Goal: Task Accomplishment & Management: Complete application form

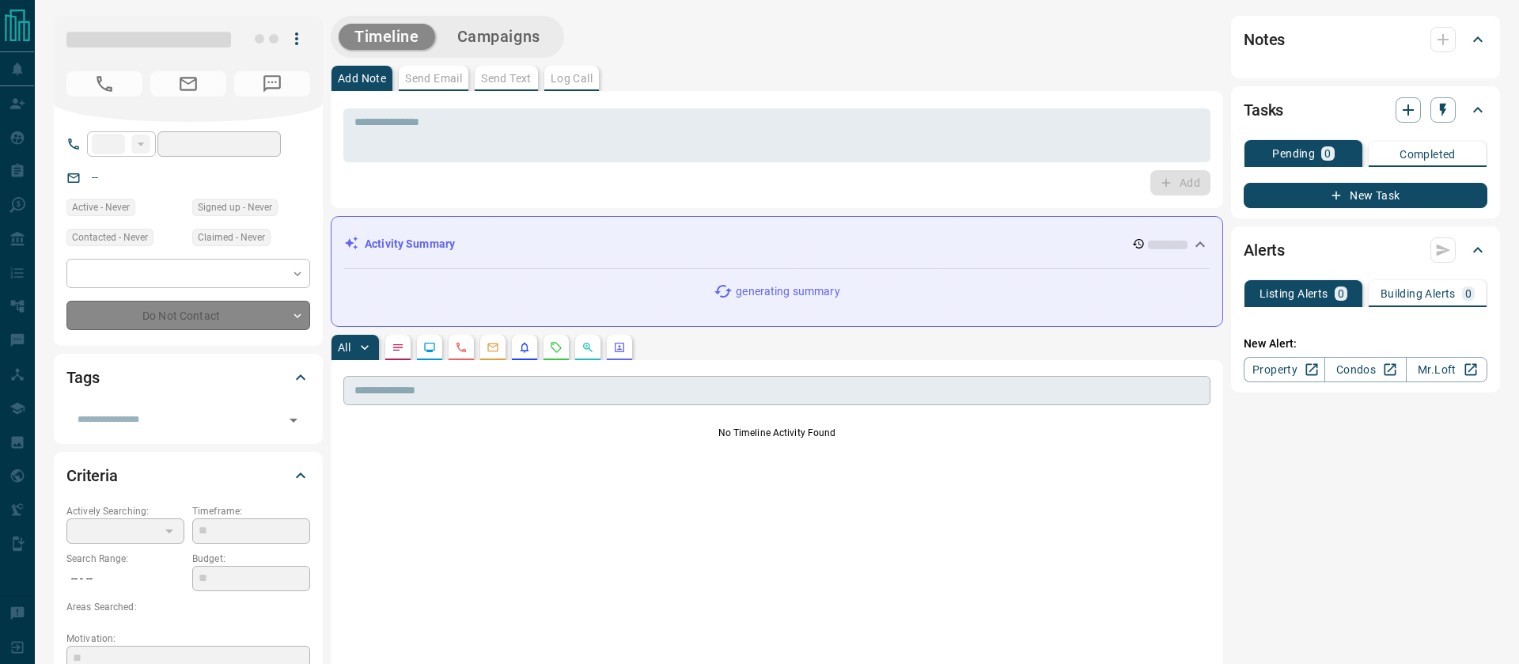
type input "**"
type input "**********"
type input "*"
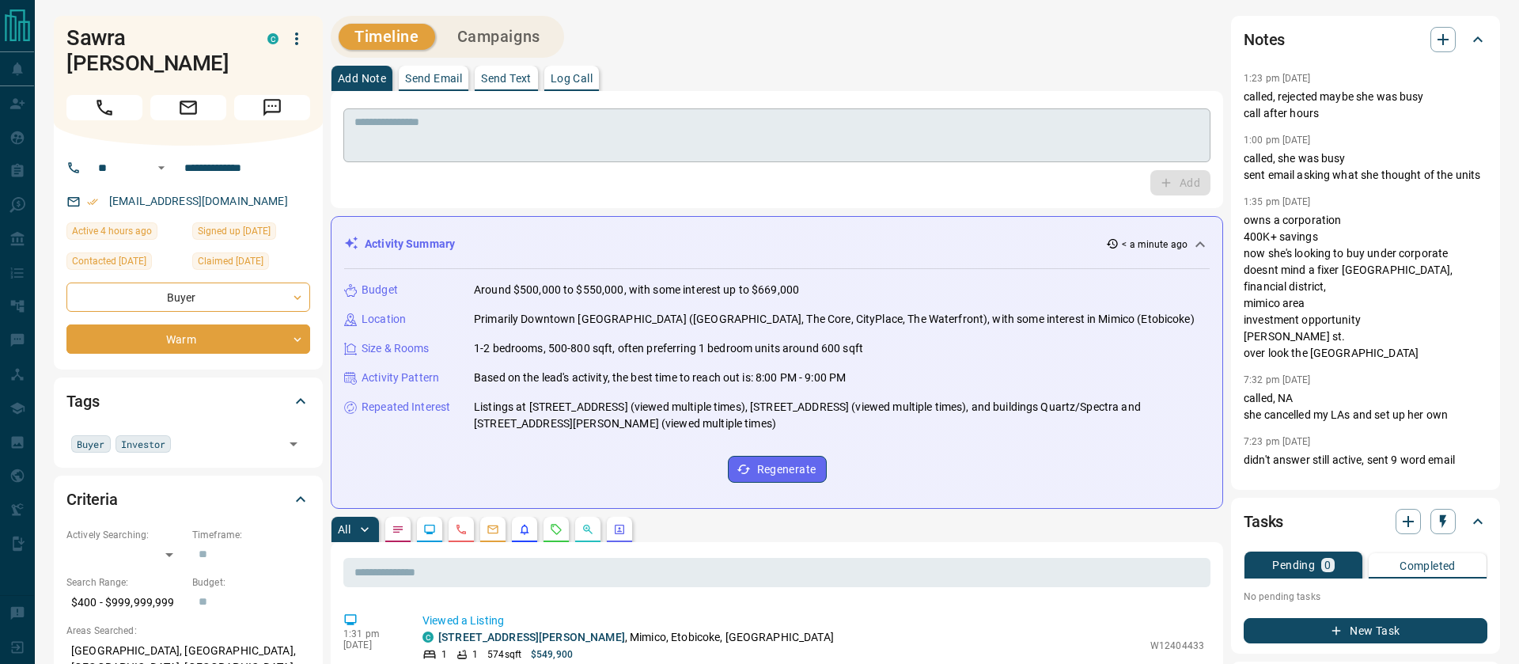
click at [805, 146] on textarea at bounding box center [777, 136] width 845 height 40
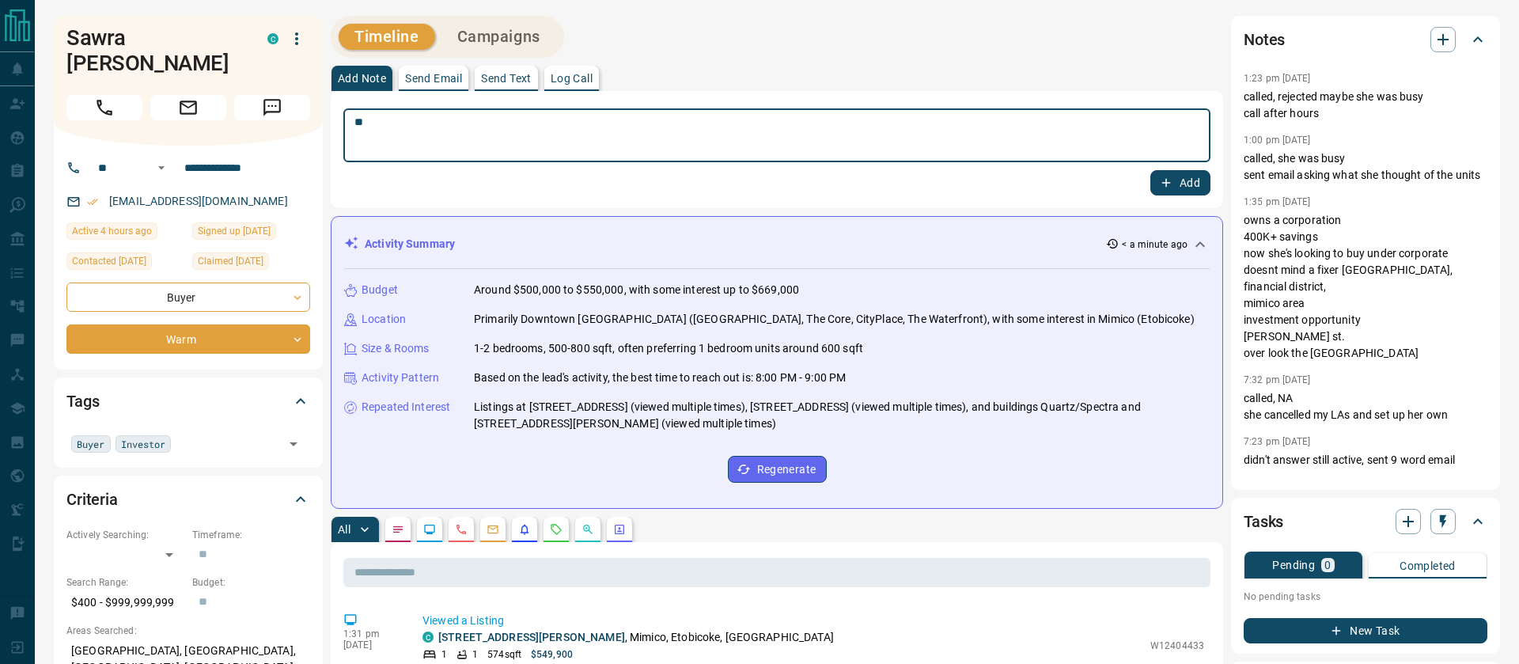
type textarea "*"
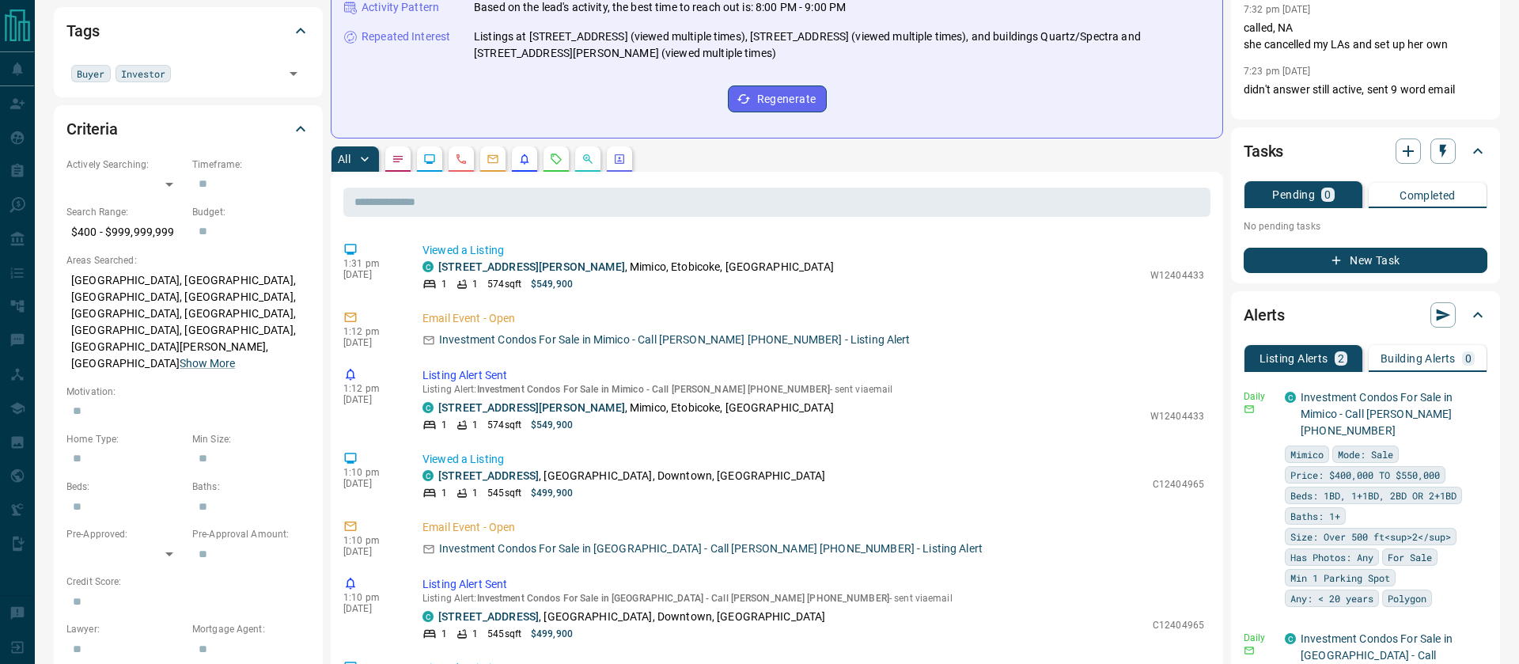
scroll to position [383, 0]
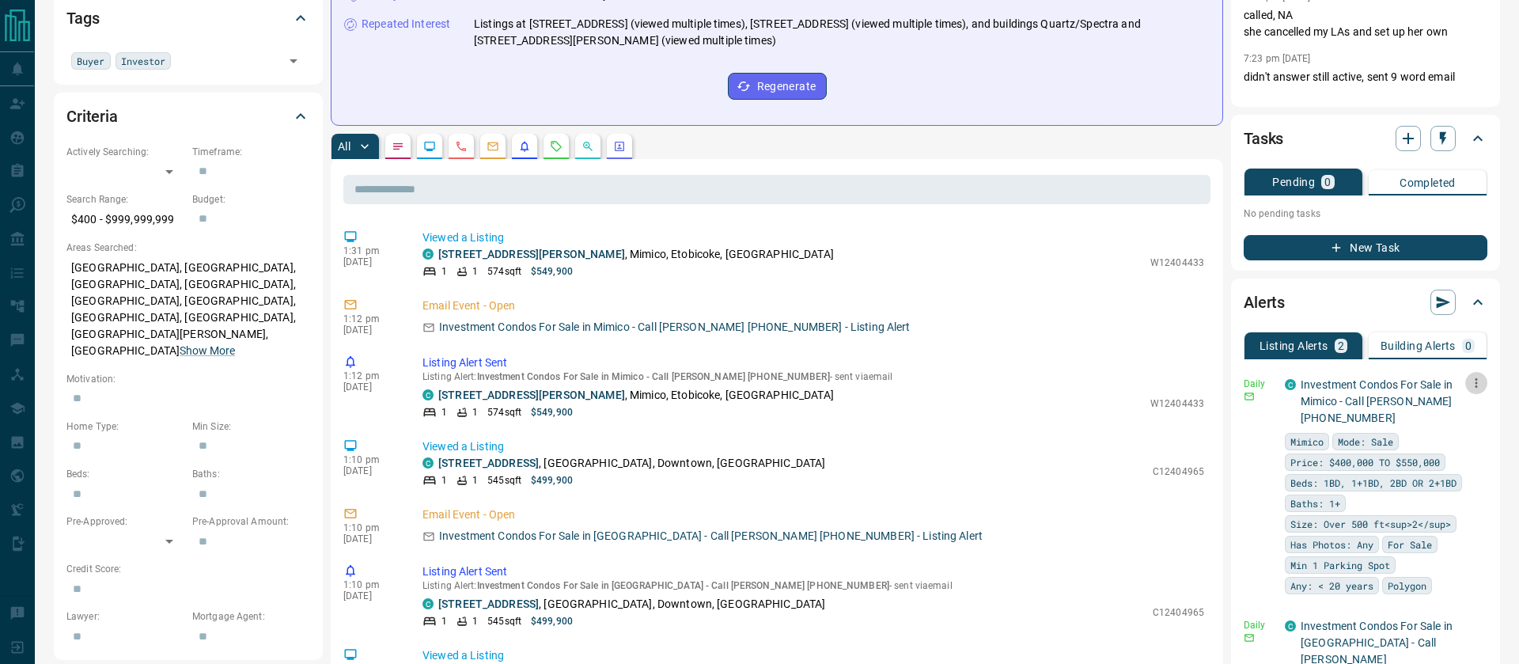
click at [1477, 381] on icon "button" at bounding box center [1477, 383] width 14 height 14
click at [1453, 458] on li "Delete" at bounding box center [1452, 463] width 70 height 25
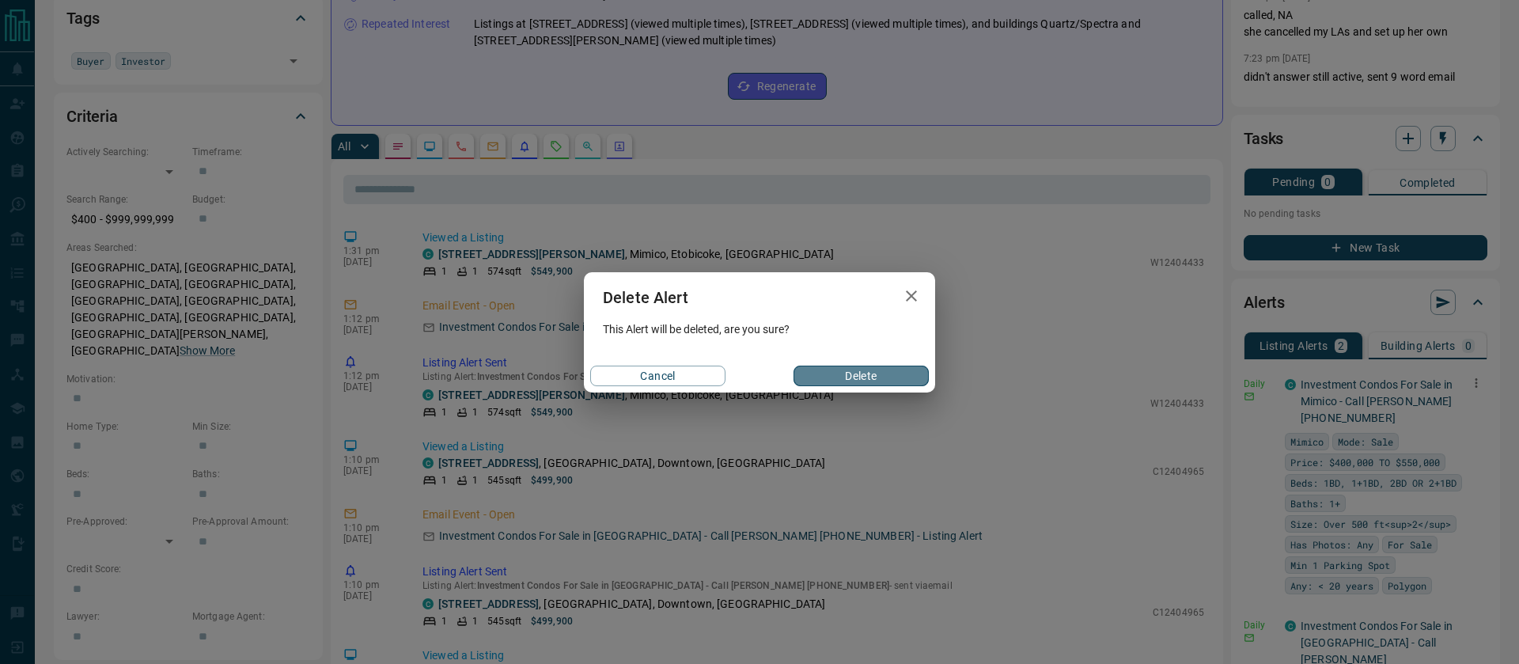
click at [881, 376] on button "Delete" at bounding box center [861, 376] width 135 height 21
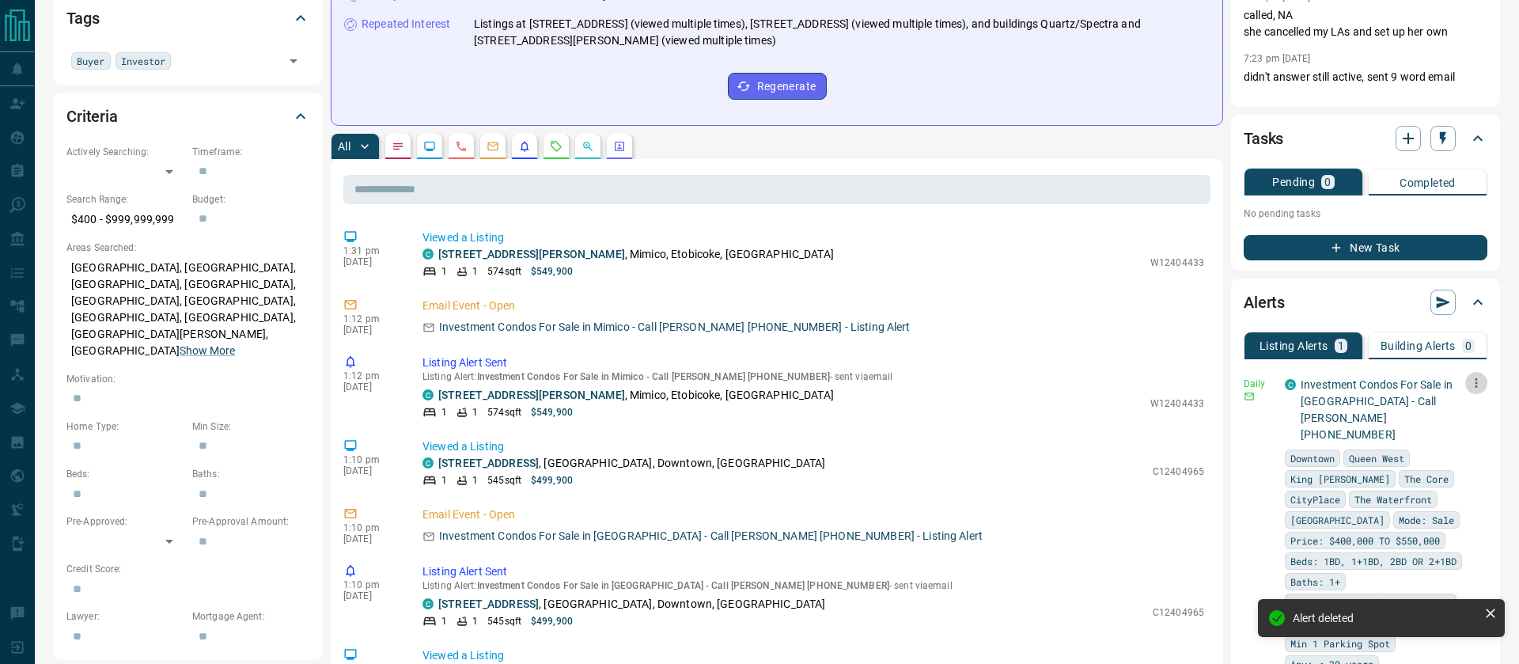
click at [1477, 385] on icon "button" at bounding box center [1477, 383] width 14 height 14
click at [1453, 469] on li "Delete" at bounding box center [1452, 463] width 70 height 25
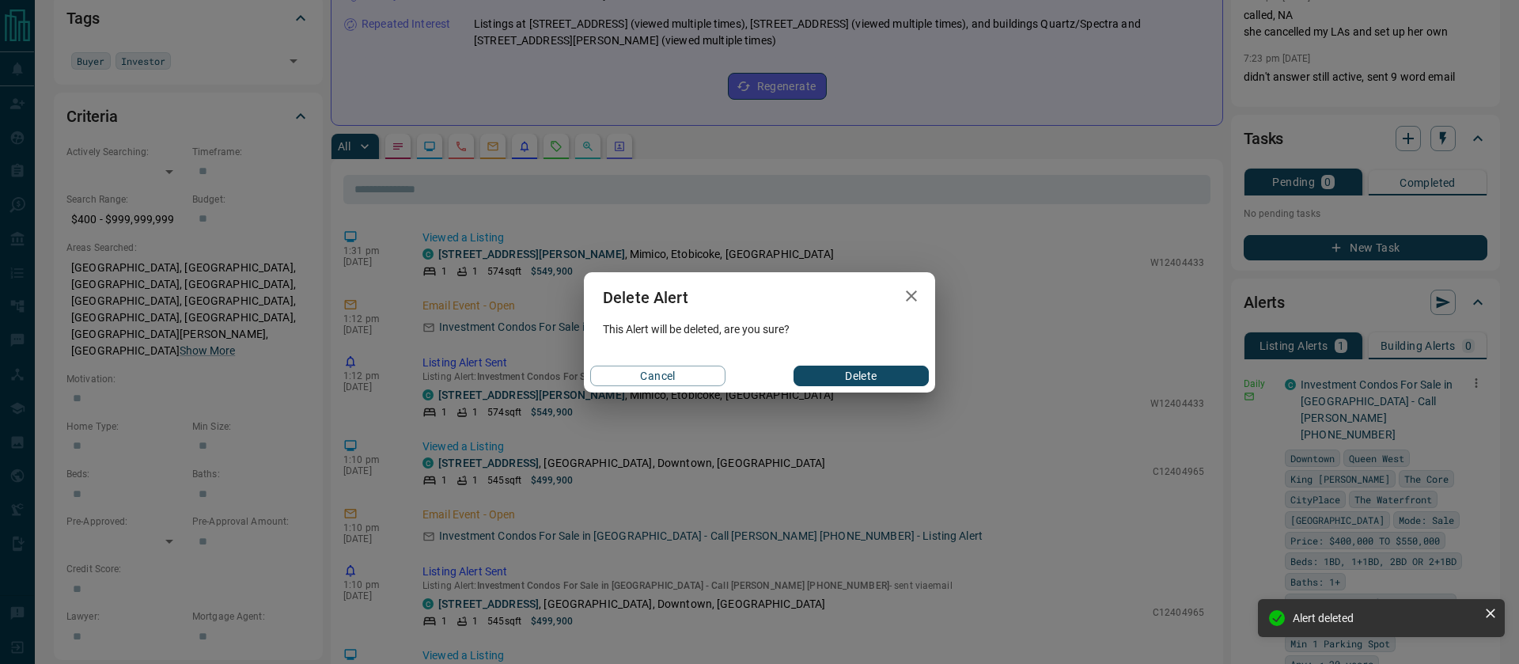
click at [872, 375] on button "Delete" at bounding box center [861, 376] width 135 height 21
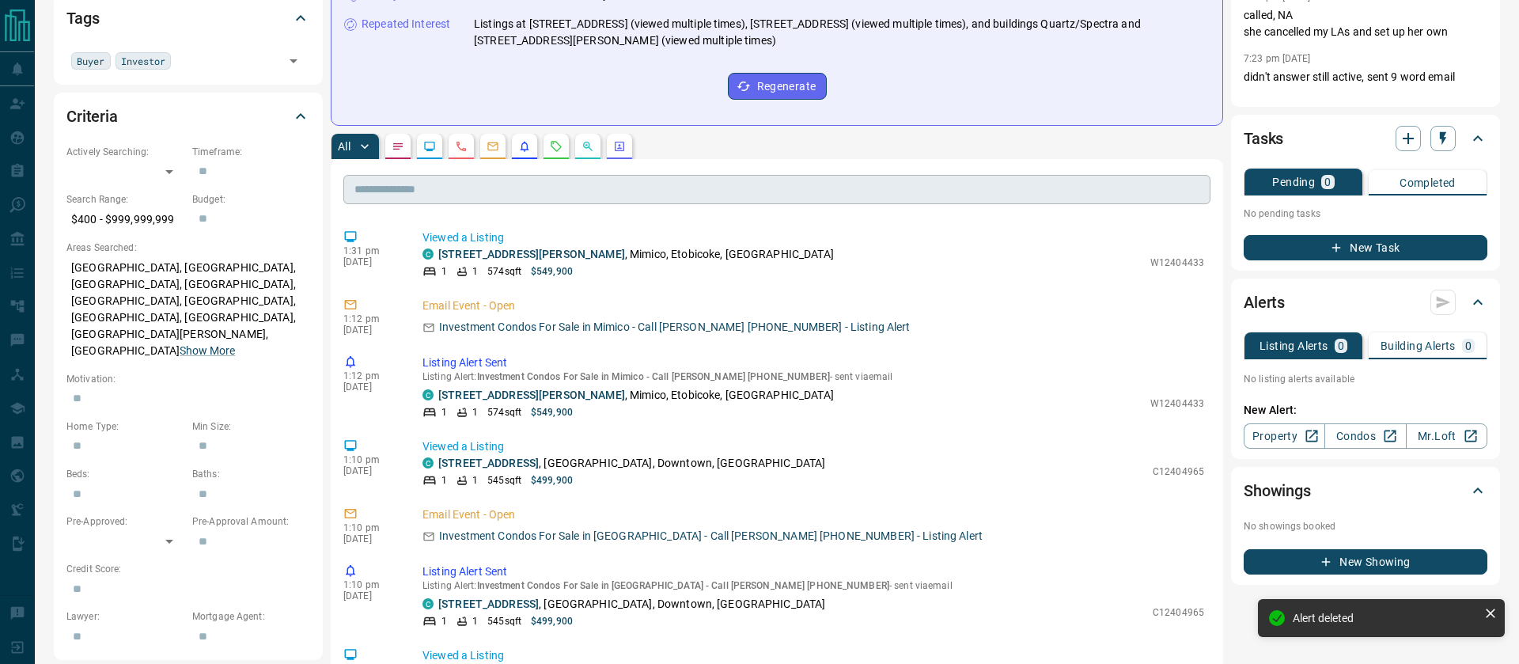
scroll to position [0, 0]
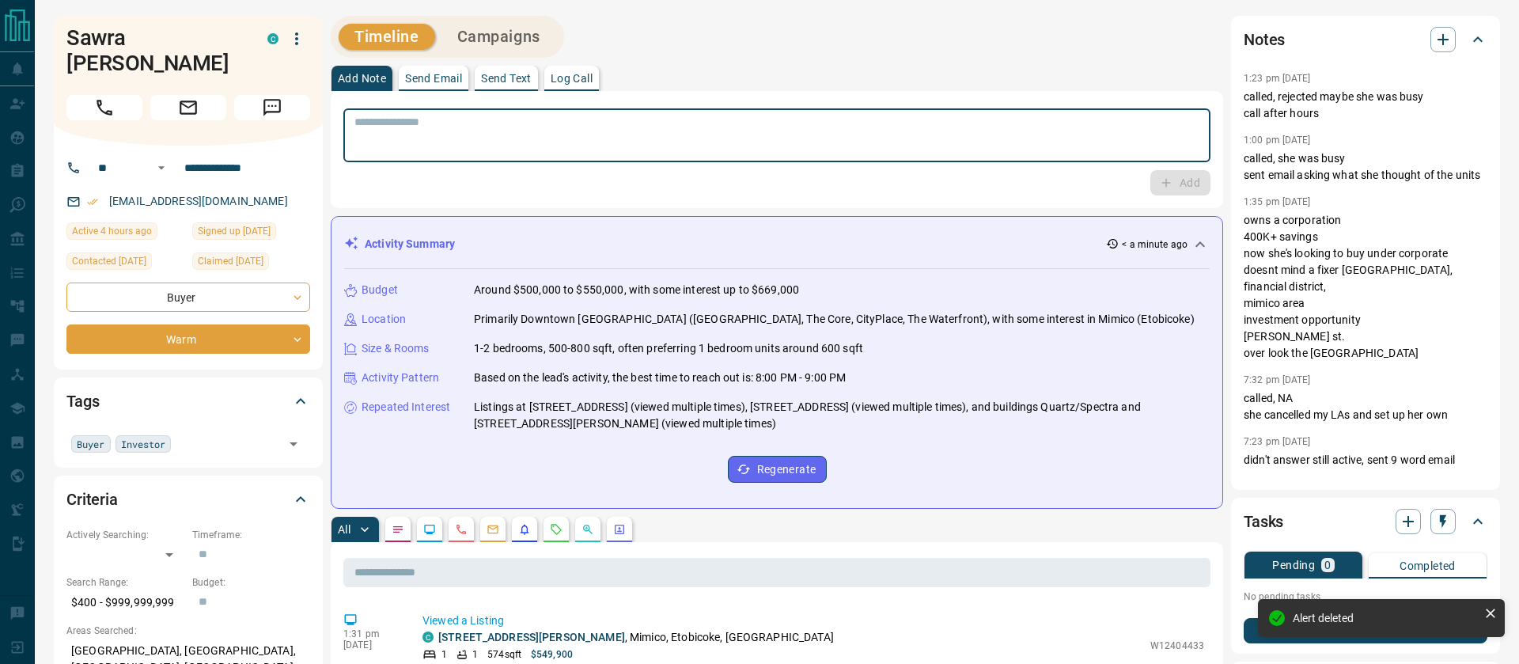
click at [457, 135] on textarea at bounding box center [777, 136] width 845 height 40
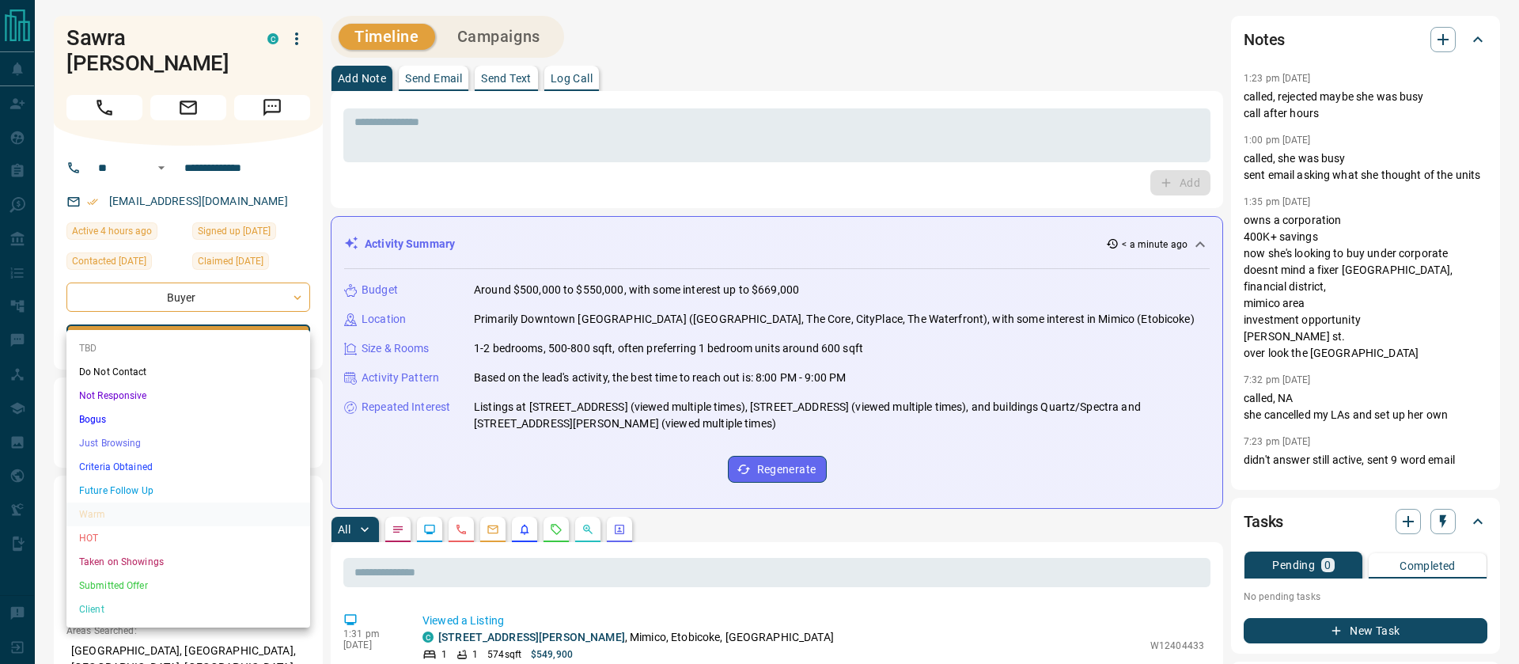
click at [120, 442] on li "Just Browsing" at bounding box center [188, 443] width 244 height 24
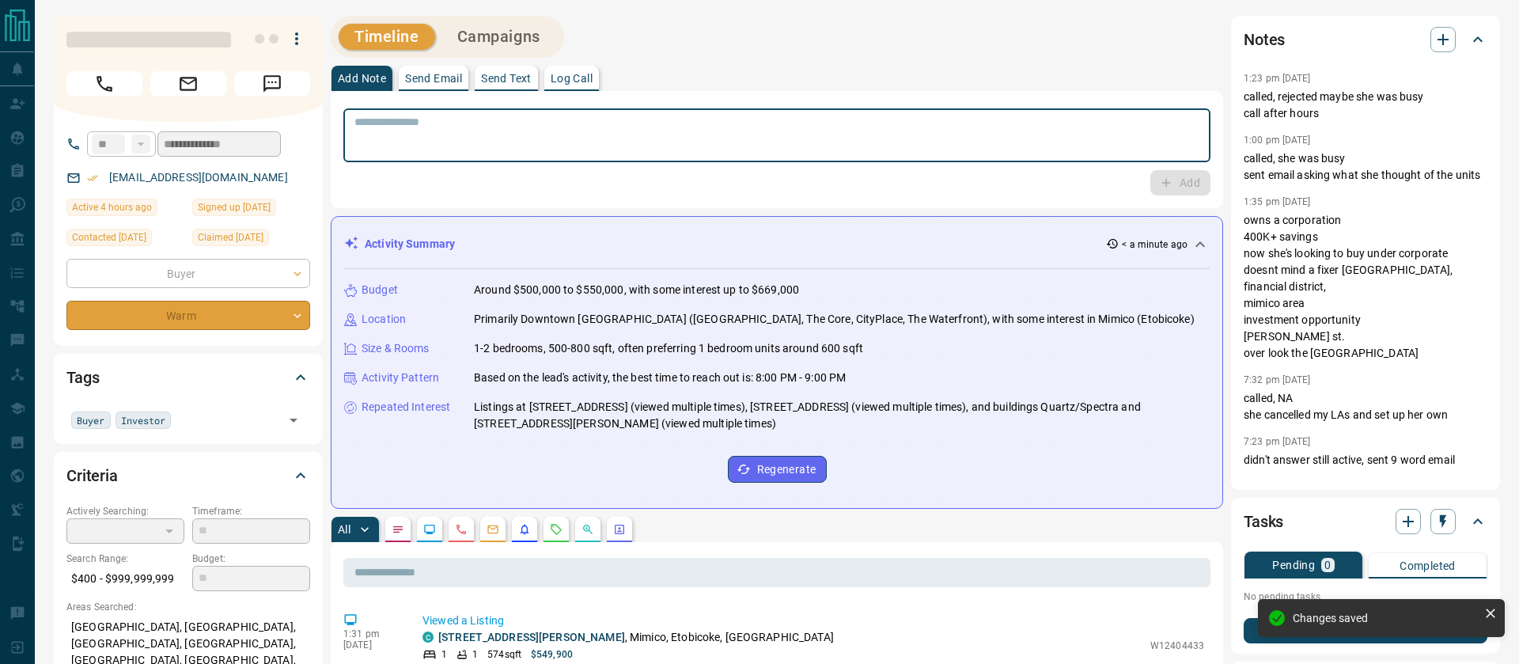
click at [442, 145] on textarea at bounding box center [777, 136] width 845 height 40
type input "*"
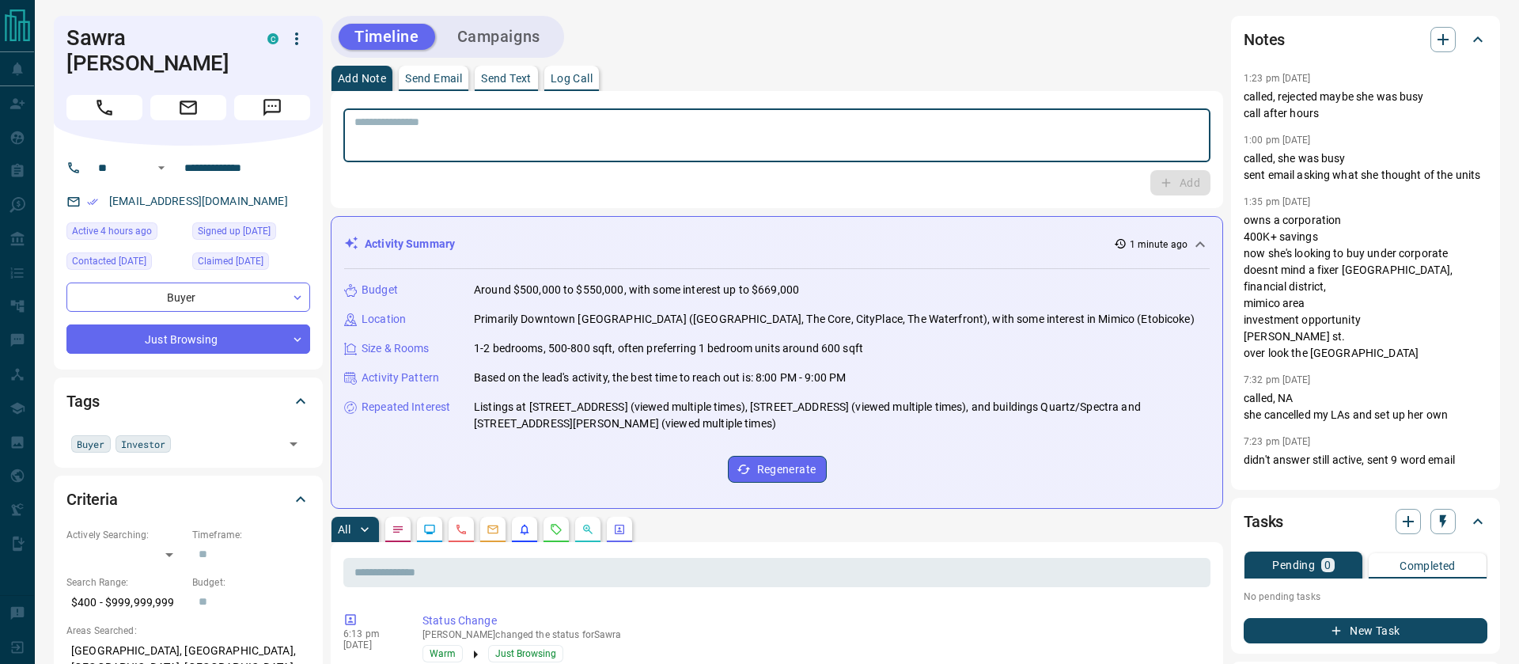
click at [663, 135] on textarea at bounding box center [777, 136] width 845 height 40
type textarea "*"
type textarea "*******"
type textarea "**********"
click at [1171, 179] on icon "button" at bounding box center [1166, 183] width 14 height 14
